Goal: Task Accomplishment & Management: Use online tool/utility

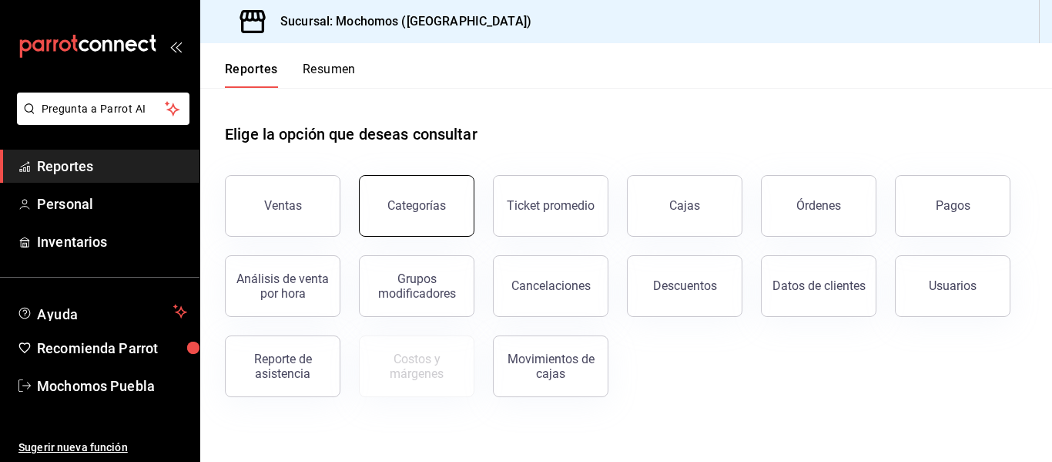
click at [404, 206] on div "Categorías" at bounding box center [417, 205] width 59 height 15
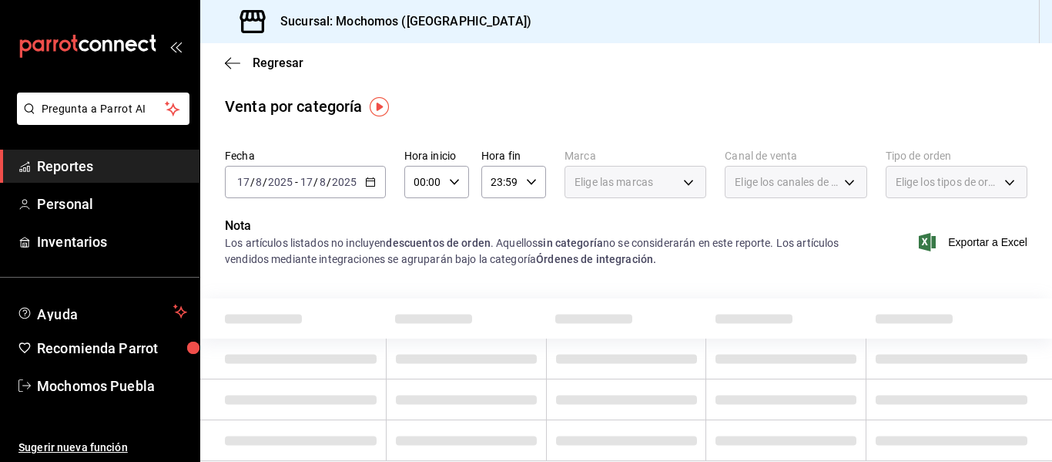
click at [371, 178] on icon "button" at bounding box center [370, 181] width 11 height 11
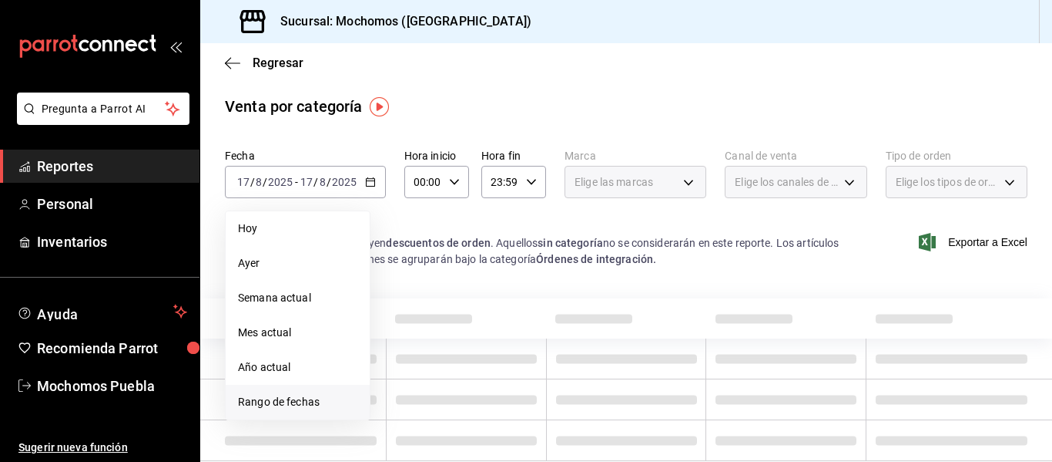
click at [298, 404] on span "Rango de fechas" at bounding box center [297, 402] width 119 height 16
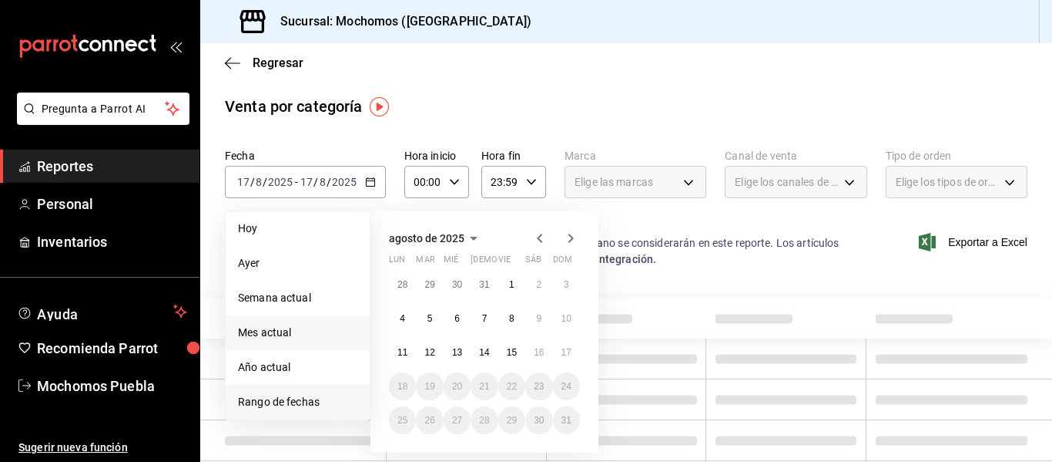
click at [269, 332] on span "Mes actual" at bounding box center [297, 332] width 119 height 16
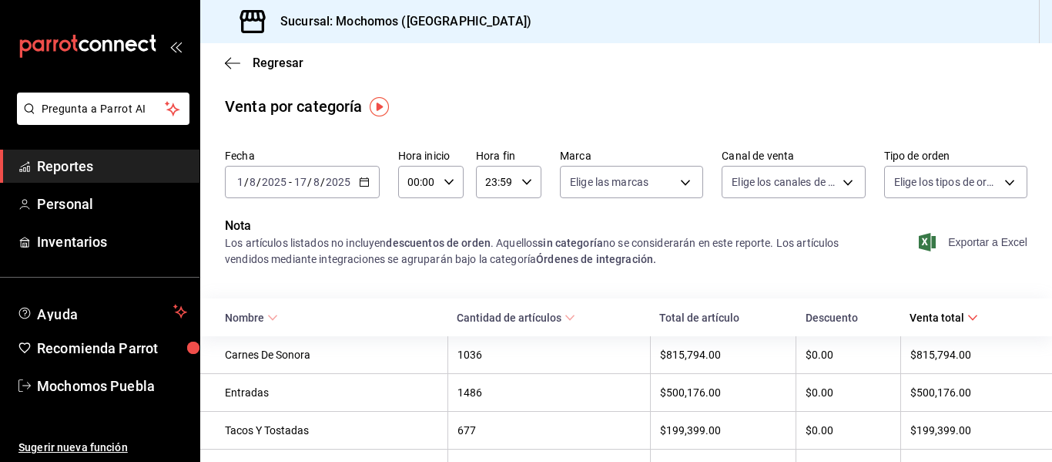
click at [969, 240] on span "Exportar a Excel" at bounding box center [975, 242] width 106 height 18
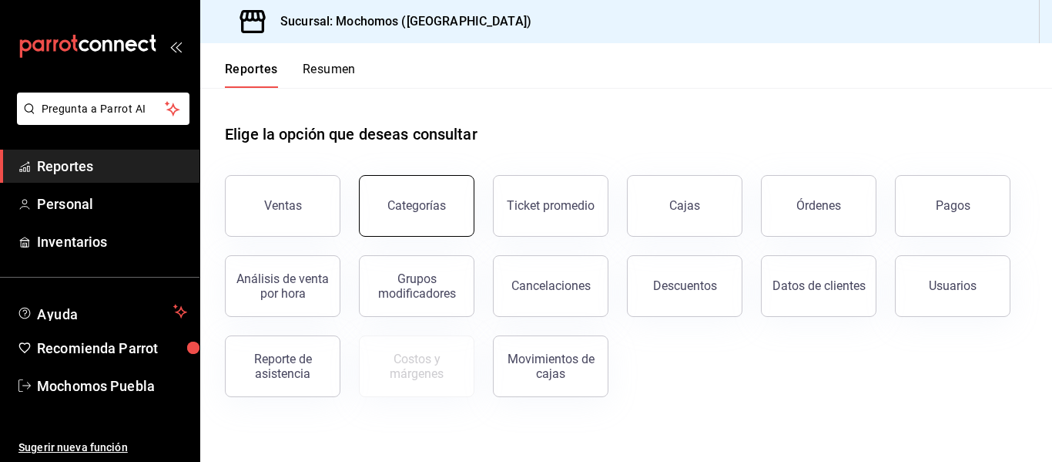
click at [443, 202] on div "Categorías" at bounding box center [417, 205] width 59 height 15
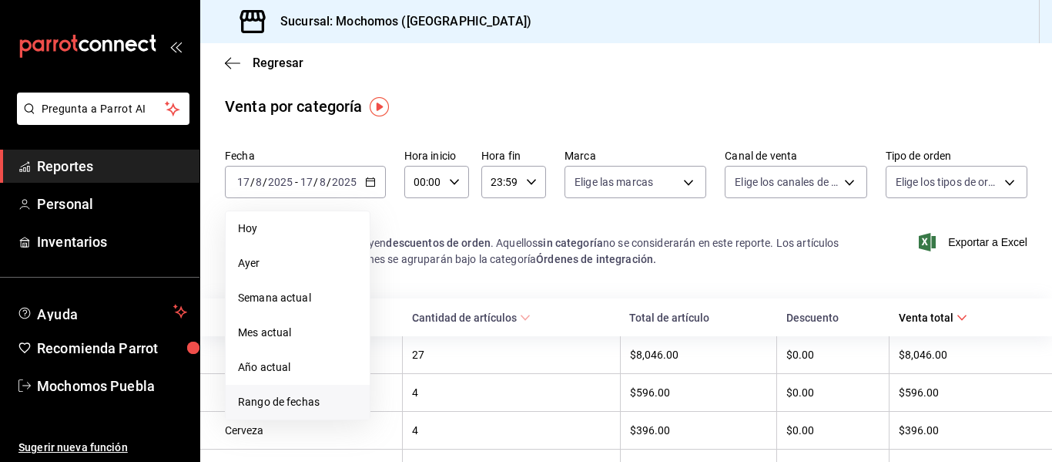
click at [304, 399] on span "Rango de fechas" at bounding box center [297, 402] width 119 height 16
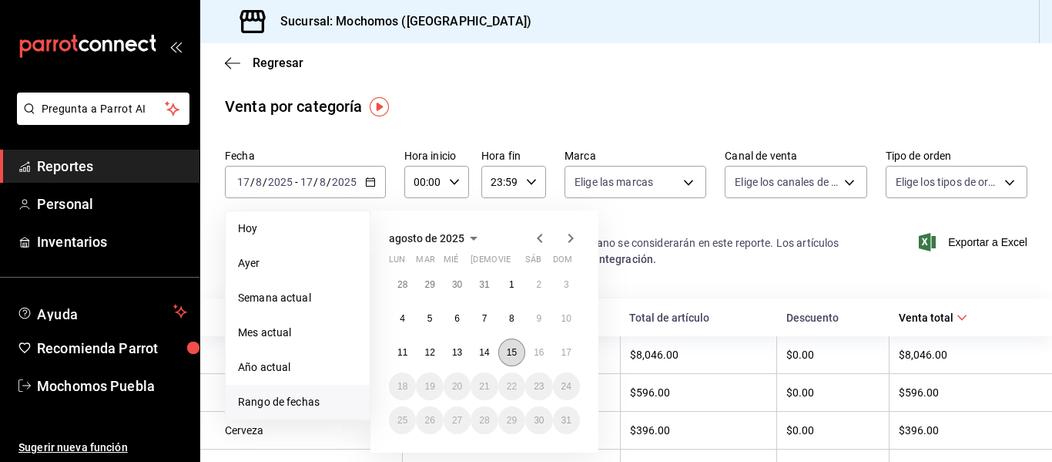
click at [509, 352] on abbr "15" at bounding box center [512, 352] width 10 height 11
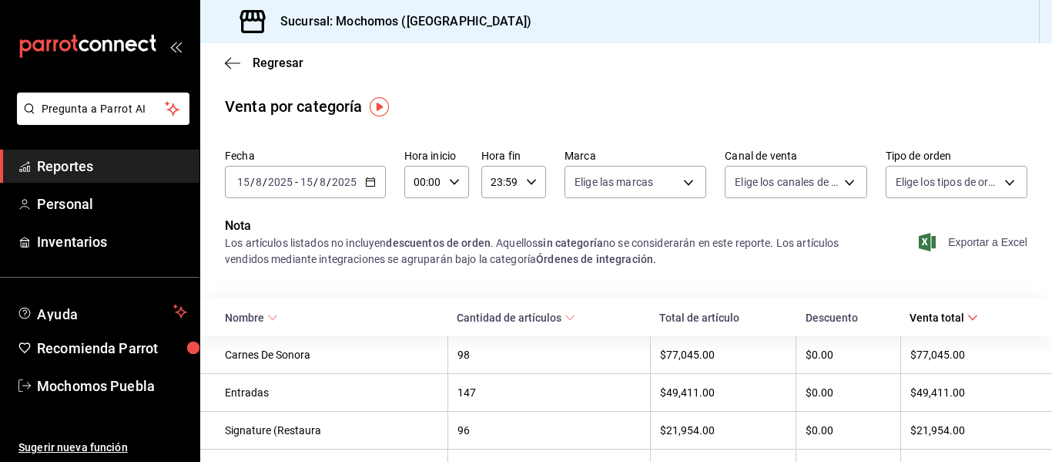
click at [984, 239] on span "Exportar a Excel" at bounding box center [975, 242] width 106 height 18
click at [987, 241] on span "Exportar a Excel" at bounding box center [975, 242] width 106 height 18
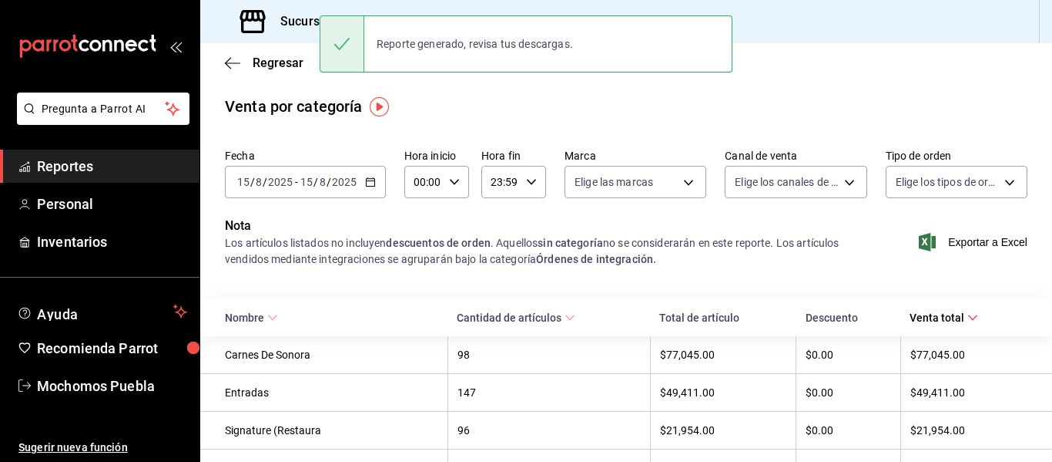
click at [369, 176] on icon "button" at bounding box center [370, 181] width 11 height 11
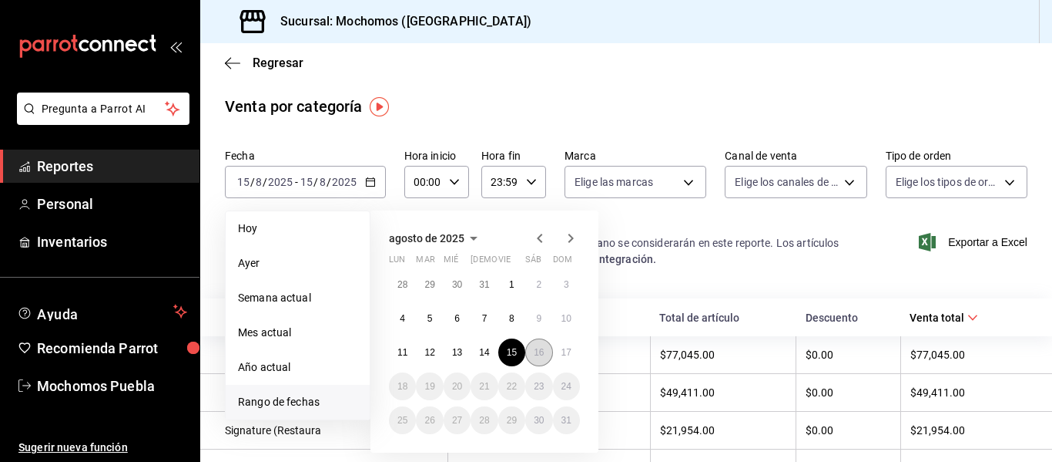
click at [543, 351] on abbr "16" at bounding box center [539, 352] width 10 height 11
click at [562, 352] on abbr "17" at bounding box center [567, 352] width 10 height 11
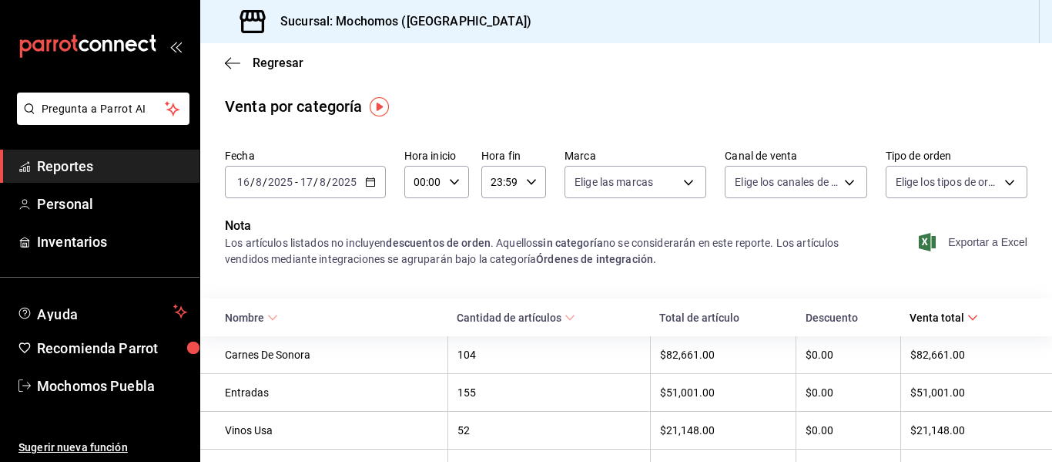
click at [959, 246] on span "Exportar a Excel" at bounding box center [975, 242] width 106 height 18
click at [366, 183] on icon "button" at bounding box center [370, 181] width 11 height 11
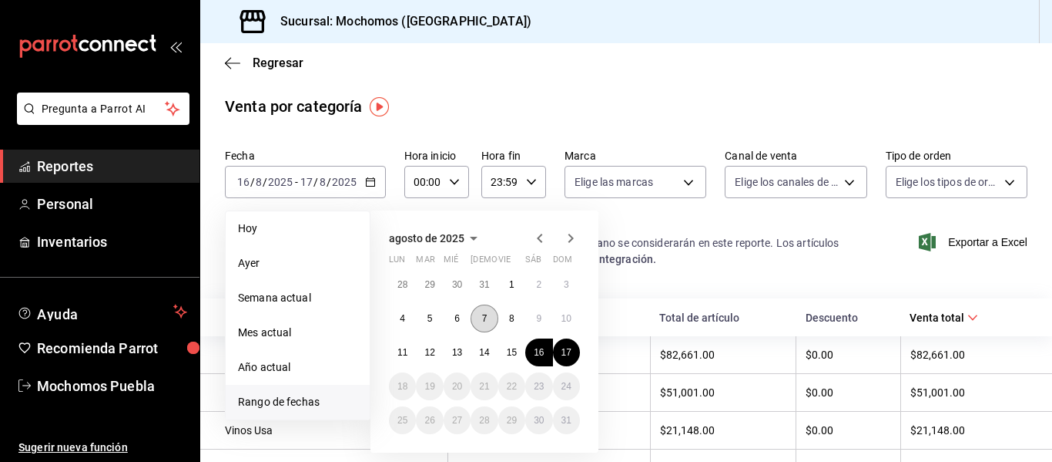
click at [488, 321] on button "7" at bounding box center [484, 318] width 27 height 28
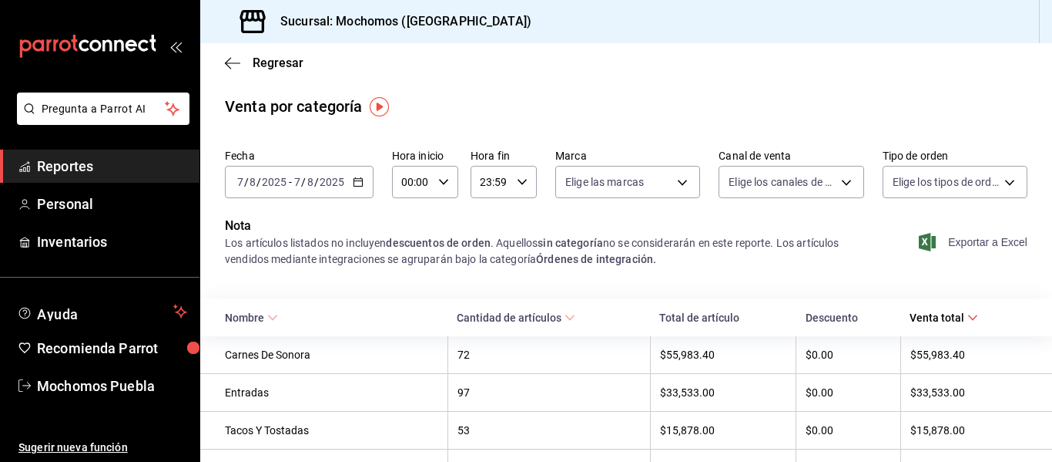
click at [959, 246] on span "Exportar a Excel" at bounding box center [975, 242] width 106 height 18
click at [357, 178] on icon "button" at bounding box center [358, 181] width 11 height 11
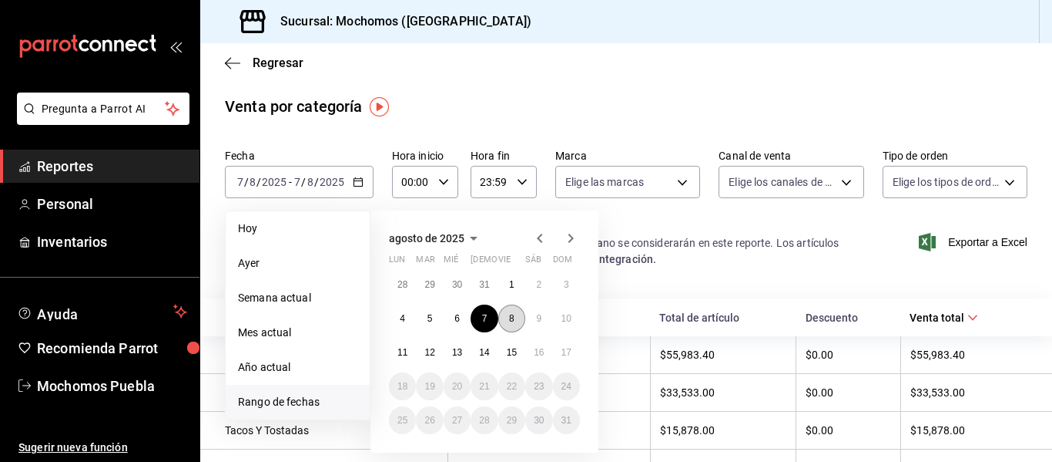
click at [511, 319] on abbr "8" at bounding box center [511, 318] width 5 height 11
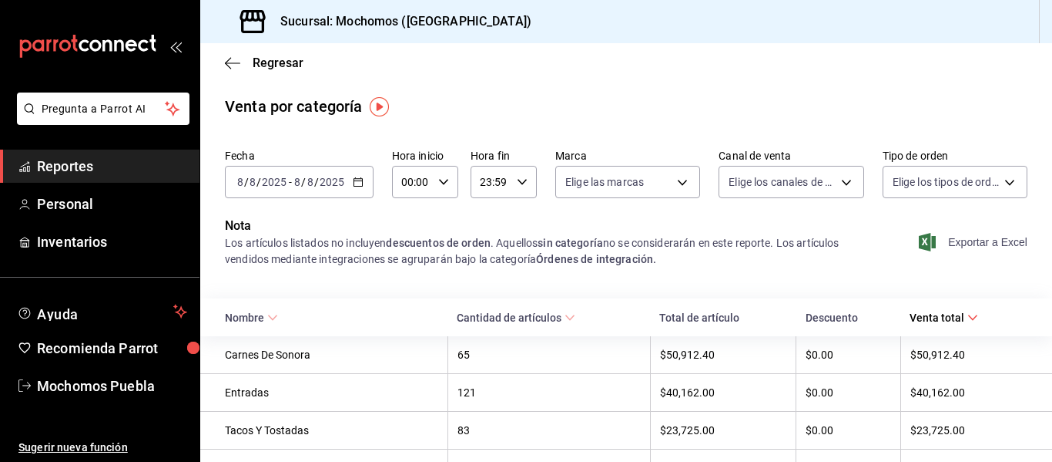
click at [919, 245] on icon "button" at bounding box center [927, 242] width 17 height 18
